Goal: Information Seeking & Learning: Learn about a topic

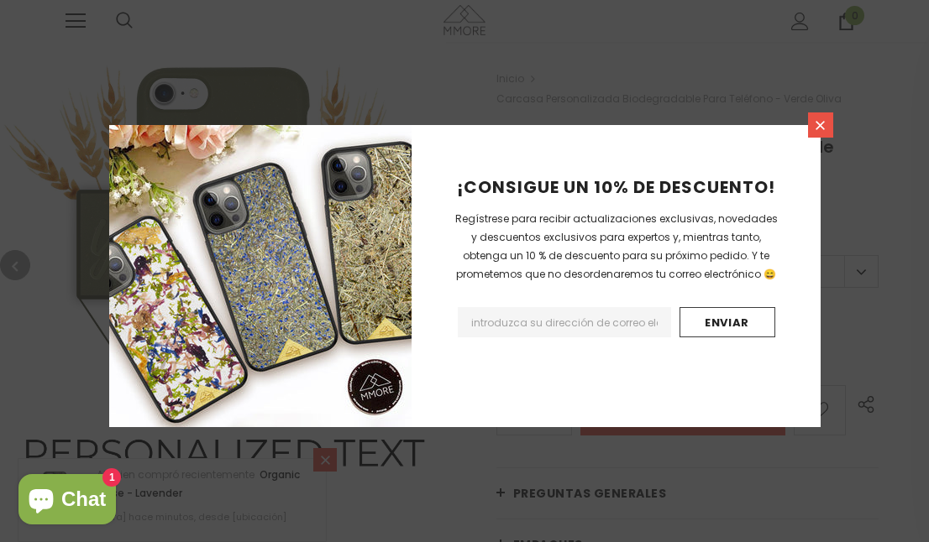
click at [822, 119] on icon at bounding box center [820, 125] width 14 height 14
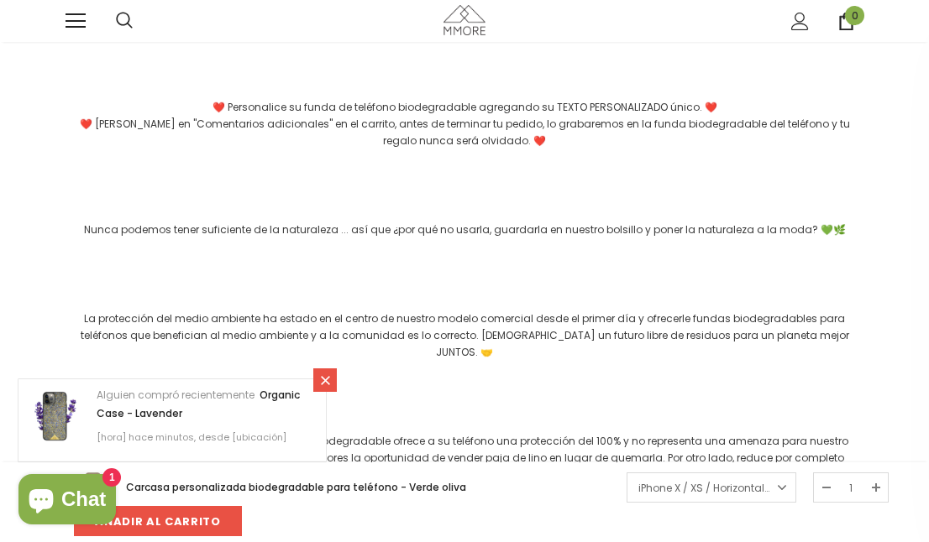
scroll to position [1595, 0]
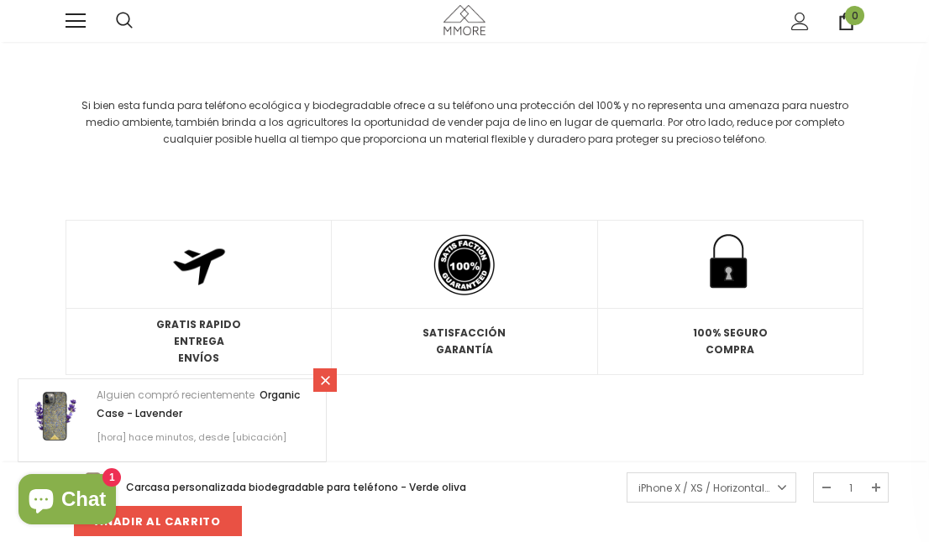
click at [321, 380] on icon at bounding box center [325, 381] width 14 height 14
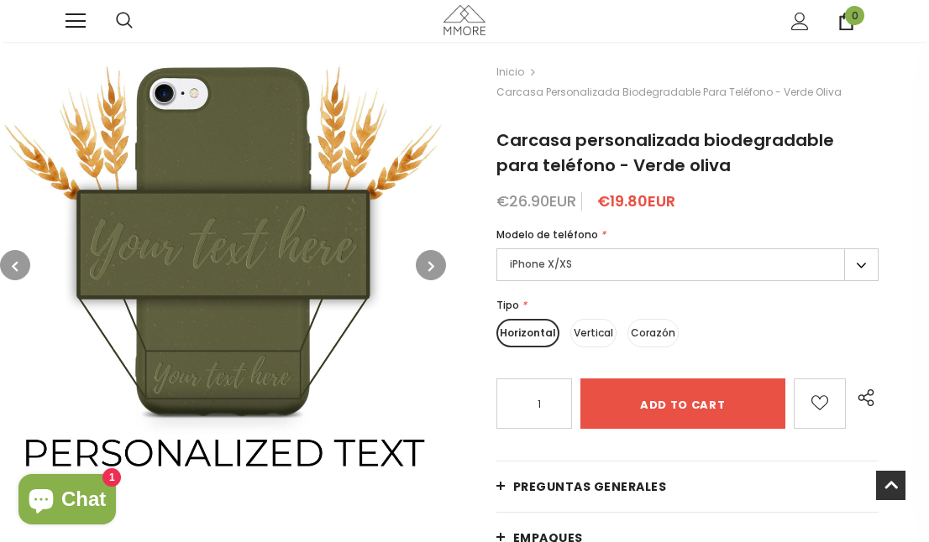
scroll to position [0, 0]
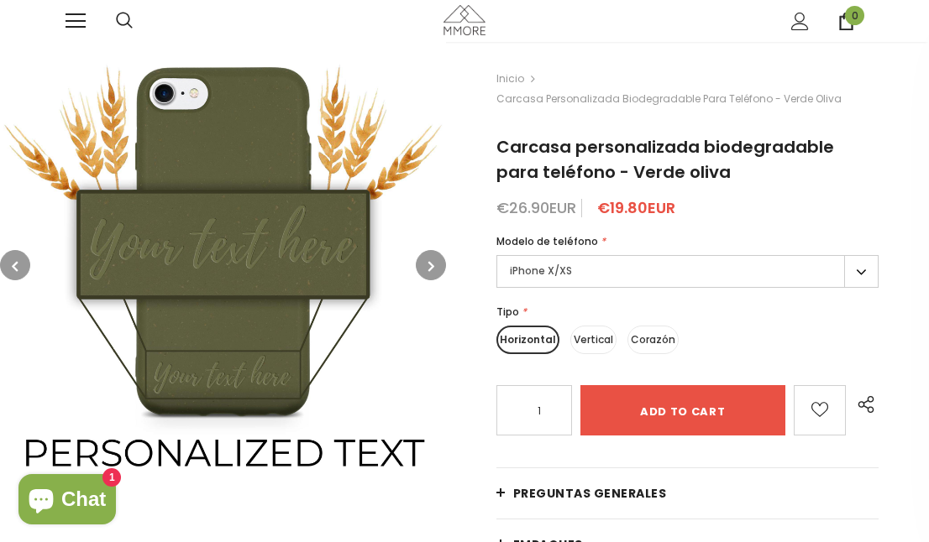
click at [81, 24] on link at bounding box center [75, 21] width 20 height 20
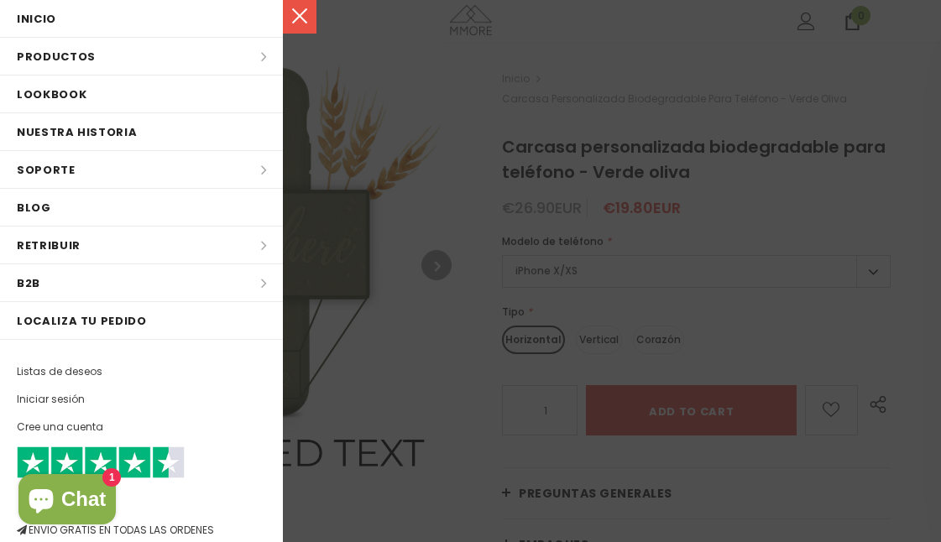
click at [820, 23] on div at bounding box center [470, 271] width 941 height 542
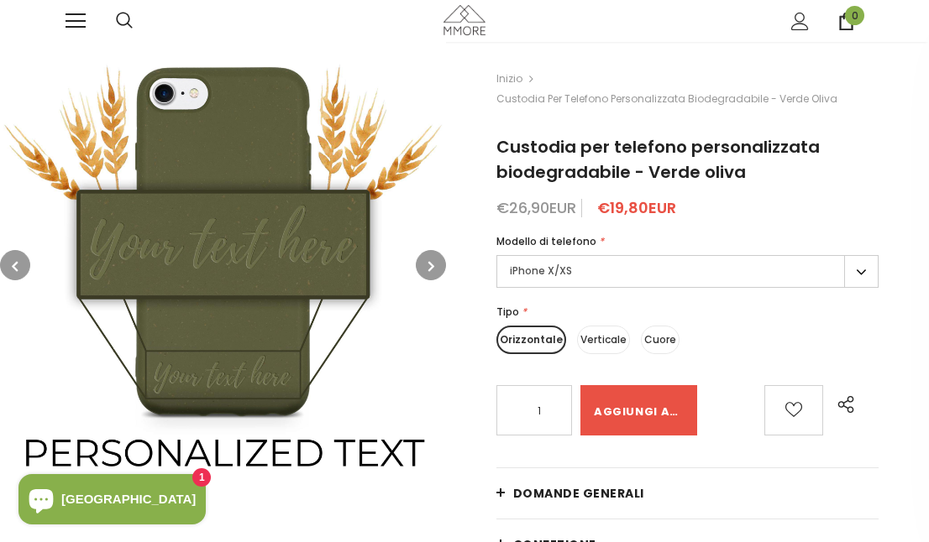
click at [835, 200] on div "€26,90EUR €19,80EUR" at bounding box center [687, 208] width 382 height 17
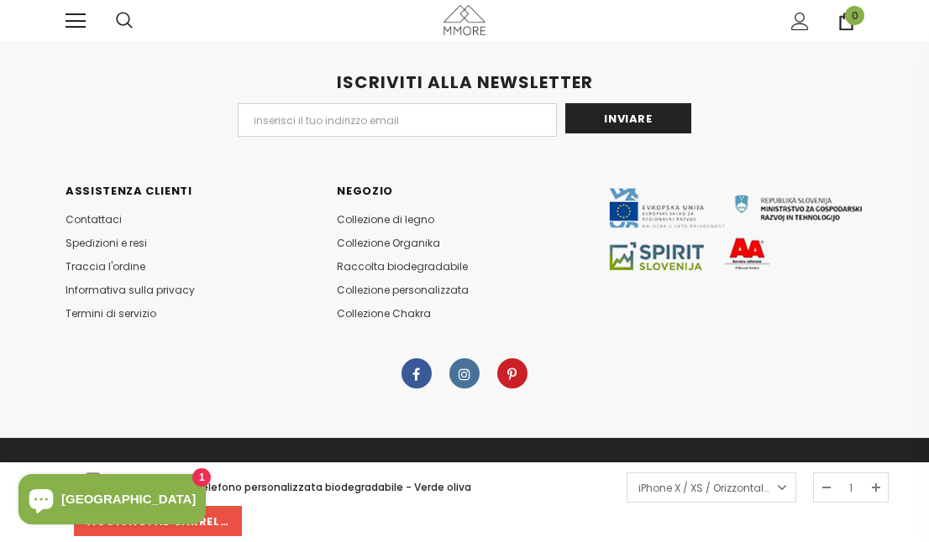
scroll to position [3977, 0]
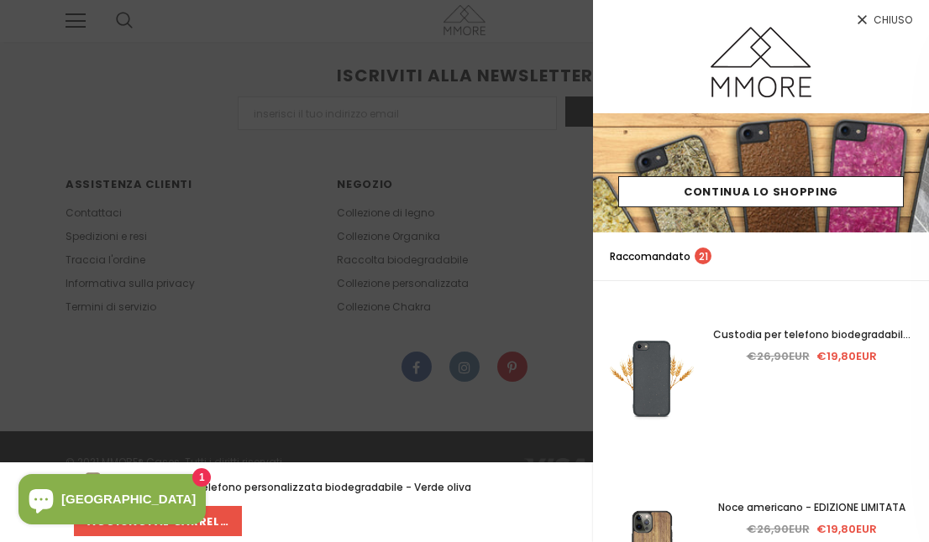
click at [897, 16] on font "Chiuso" at bounding box center [892, 20] width 39 height 14
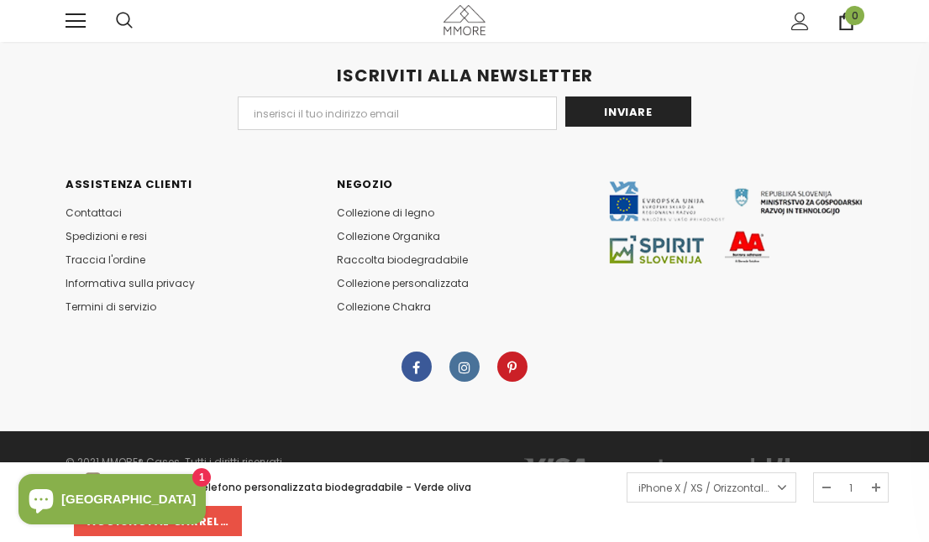
drag, startPoint x: 752, startPoint y: 222, endPoint x: 692, endPoint y: 299, distance: 98.1
click at [692, 299] on div "Assistenza clienti Contattaci Spedizioni e resi Traccia l'ordine Informativa su…" at bounding box center [464, 264] width 814 height 173
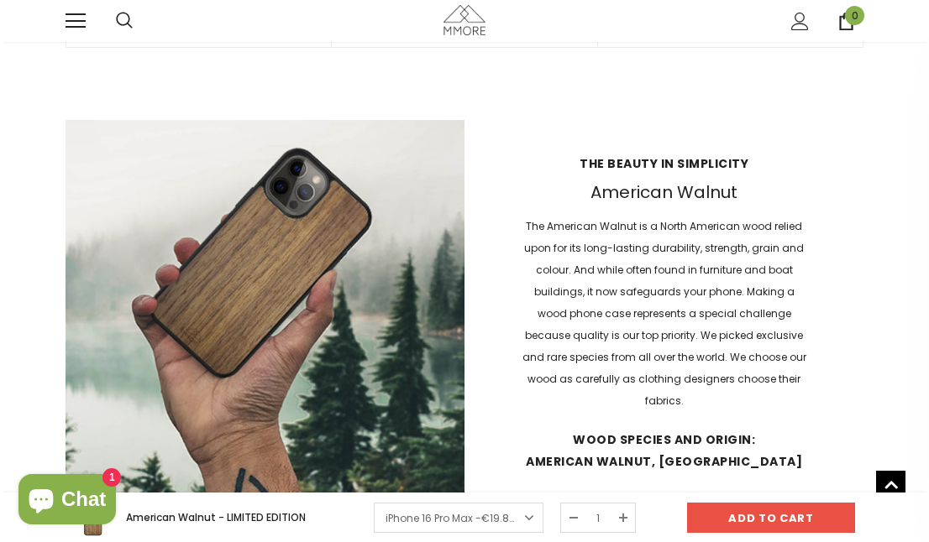
scroll to position [495, 0]
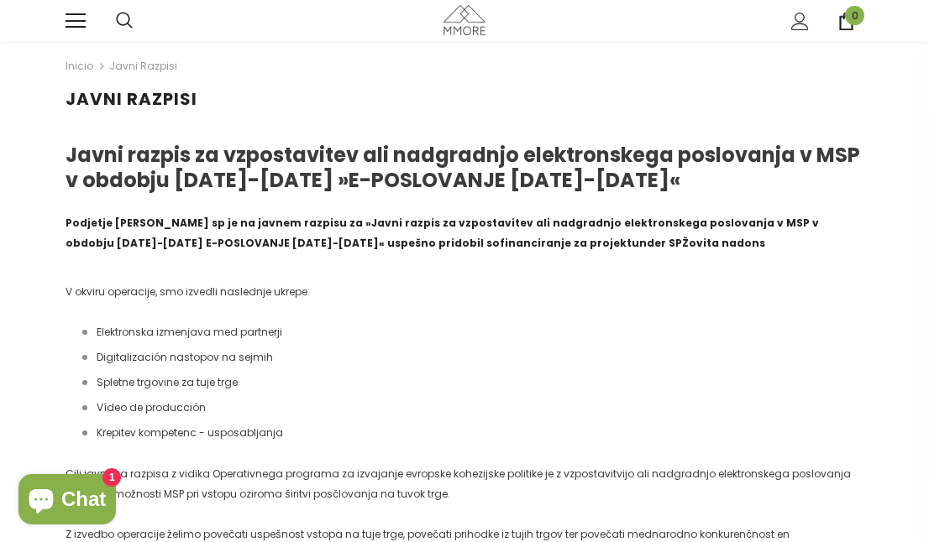
drag, startPoint x: 0, startPoint y: 0, endPoint x: 335, endPoint y: 178, distance: 379.4
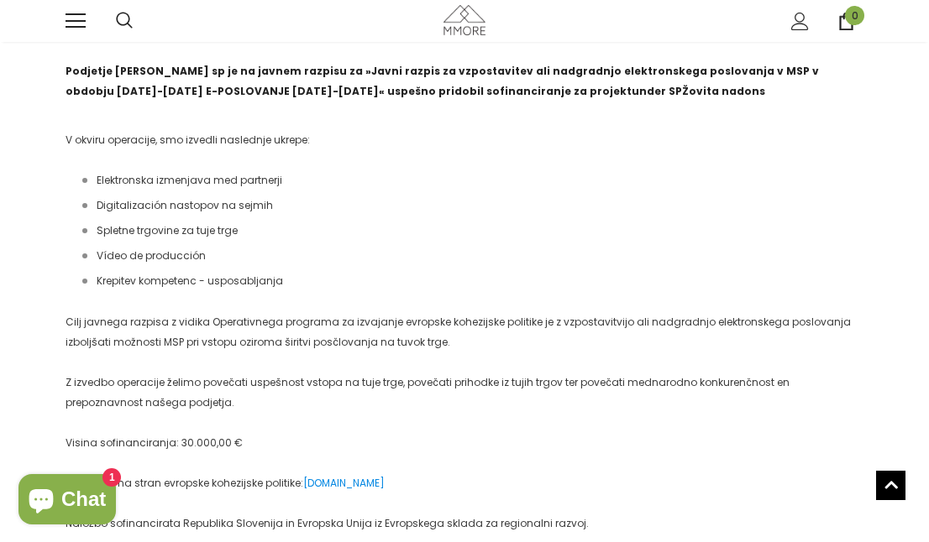
scroll to position [420, 0]
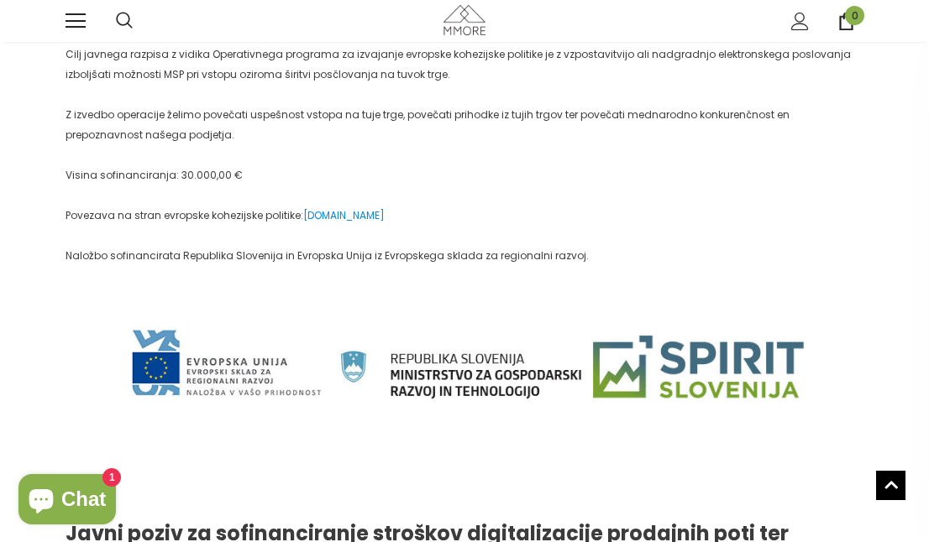
drag, startPoint x: 362, startPoint y: 166, endPoint x: 396, endPoint y: 4, distance: 165.7
click at [362, 166] on p "Visina sofinanciranja: 30.000,00 €" at bounding box center [464, 175] width 798 height 20
